Goal: Information Seeking & Learning: Find contact information

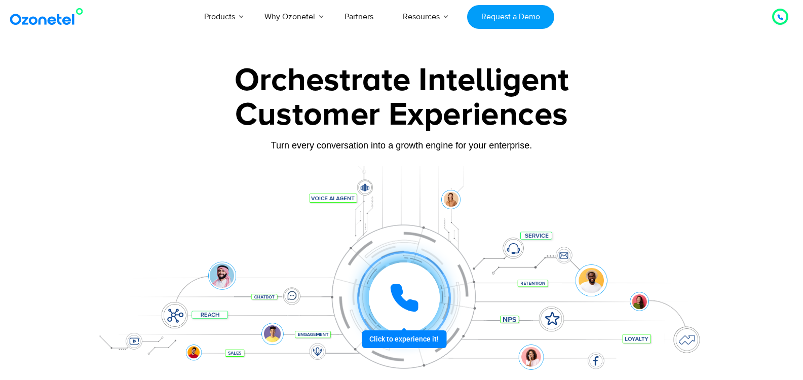
click at [413, 309] on icon at bounding box center [404, 297] width 25 height 25
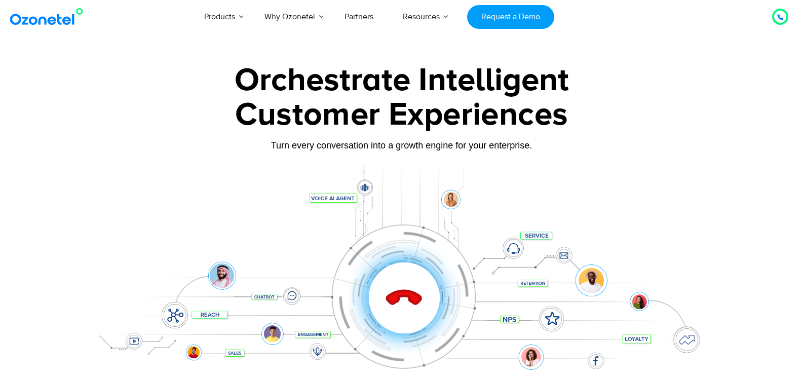
click at [413, 309] on icon at bounding box center [404, 298] width 43 height 43
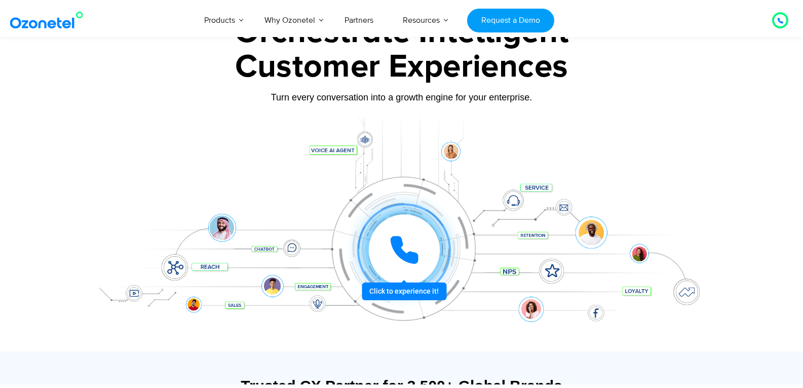
scroll to position [203, 0]
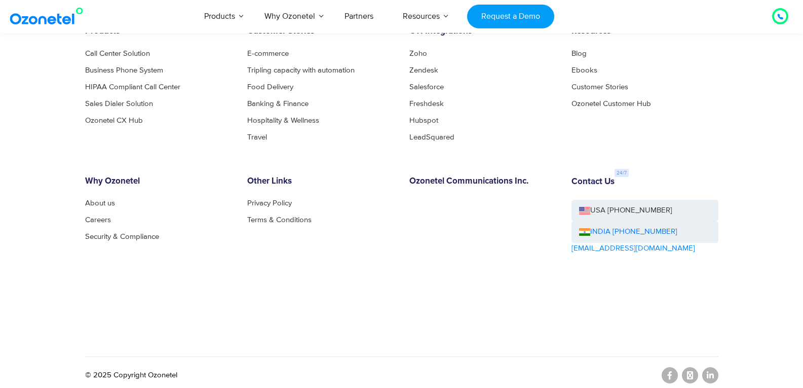
drag, startPoint x: 475, startPoint y: 149, endPoint x: 530, endPoint y: 304, distance: 165.2
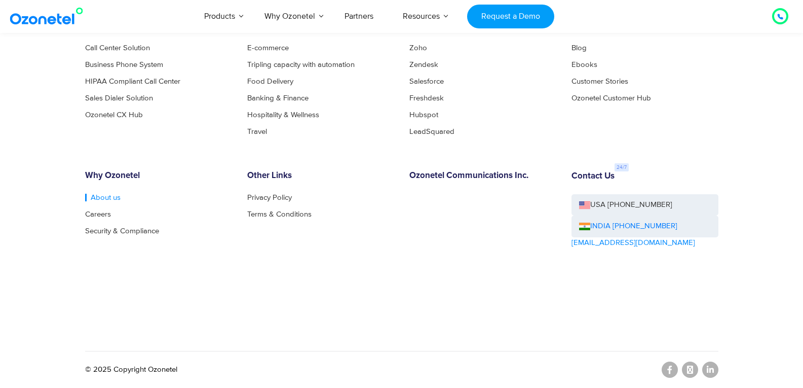
click at [107, 194] on link "About us" at bounding box center [102, 198] width 35 height 8
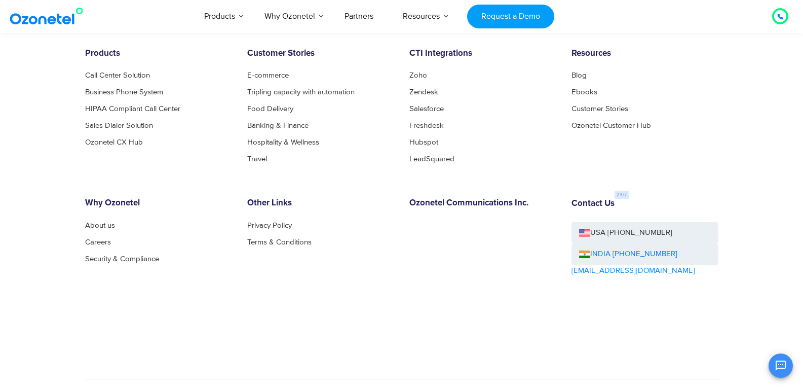
scroll to position [1120, 0]
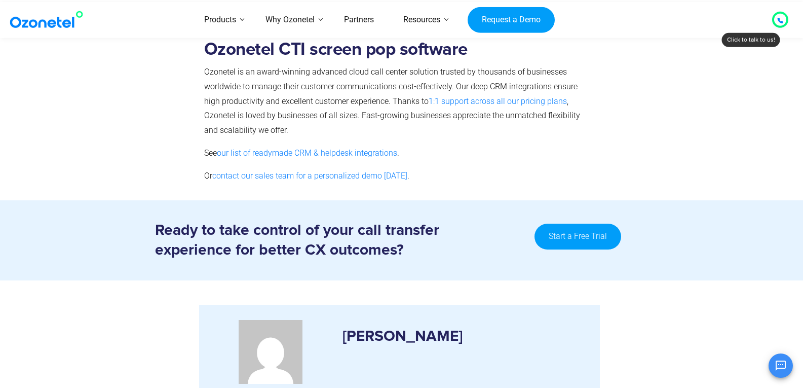
scroll to position [4023, 0]
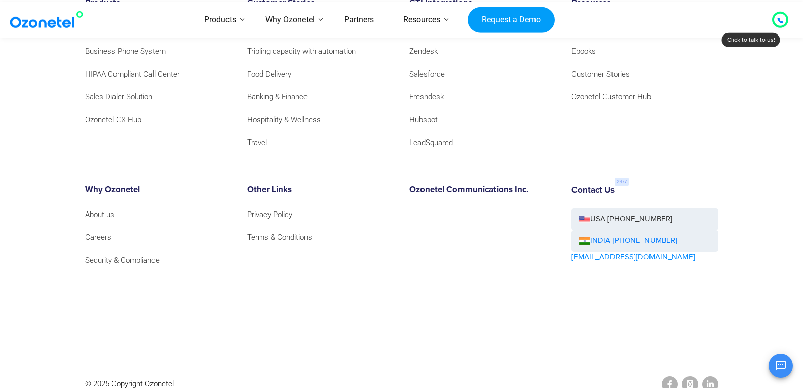
drag, startPoint x: 498, startPoint y: 163, endPoint x: 509, endPoint y: 330, distance: 167.1
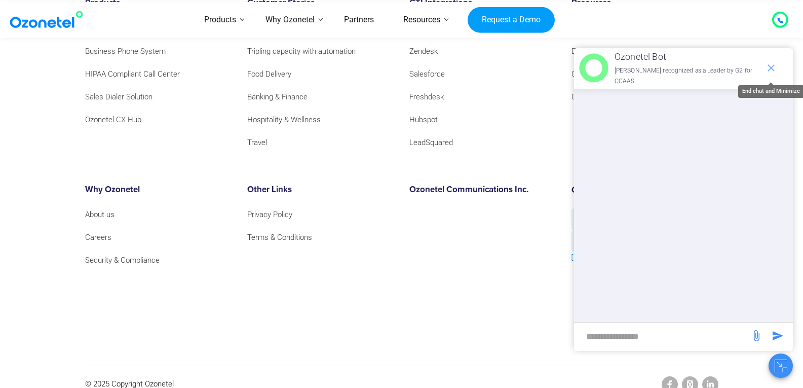
click at [778, 73] on span "end chat or minimize" at bounding box center [771, 68] width 20 height 20
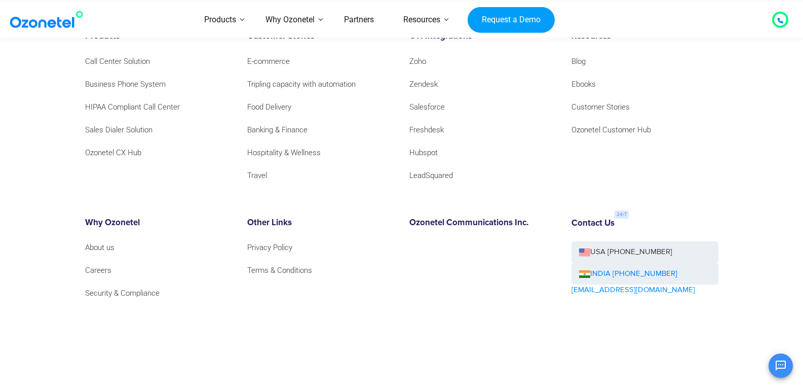
scroll to position [3972, 0]
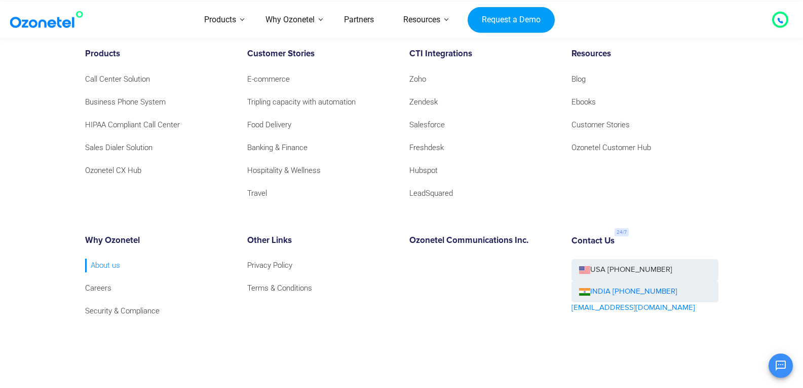
click at [110, 258] on link "About us" at bounding box center [102, 265] width 35 height 14
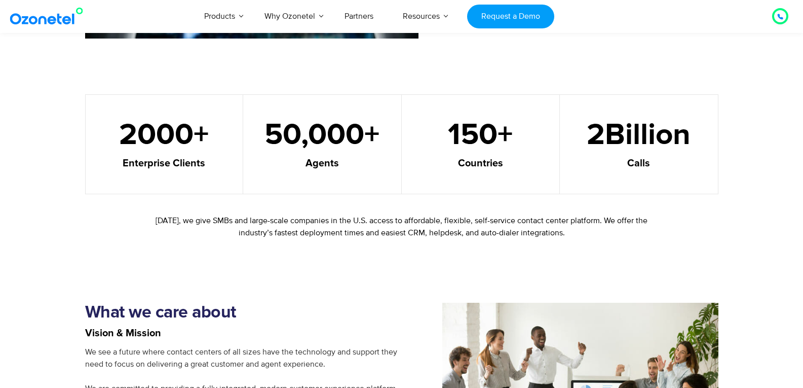
scroll to position [659, 0]
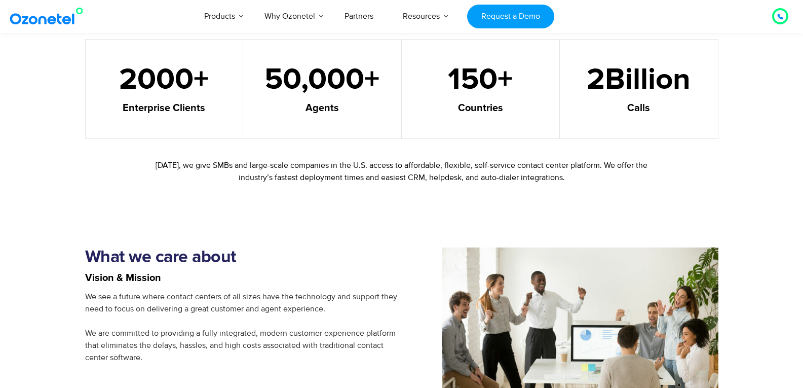
click at [371, 82] on span "+" at bounding box center [376, 80] width 24 height 30
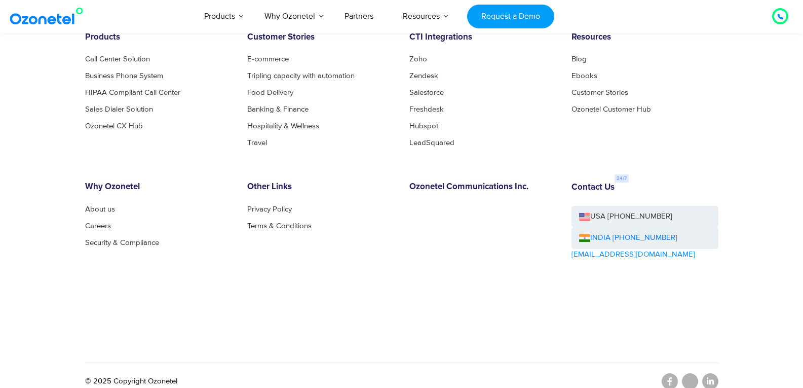
scroll to position [1120, 0]
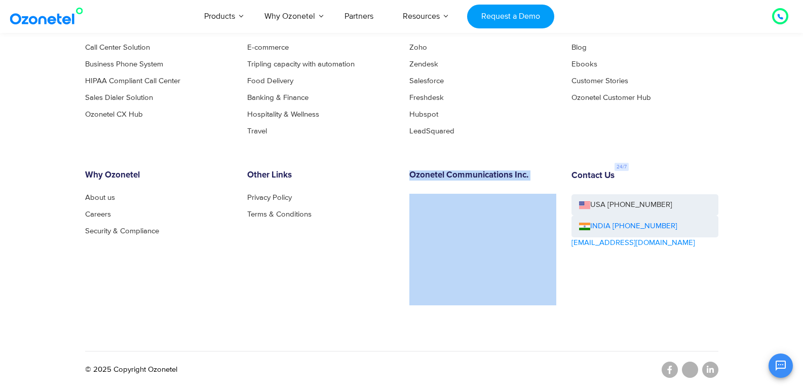
drag, startPoint x: 408, startPoint y: 176, endPoint x: 485, endPoint y: 186, distance: 77.6
click at [485, 186] on div "Ozonetel Communications Inc." at bounding box center [483, 237] width 162 height 135
copy div "Ozonetel Communications Inc."
